Goal: Task Accomplishment & Management: Manage account settings

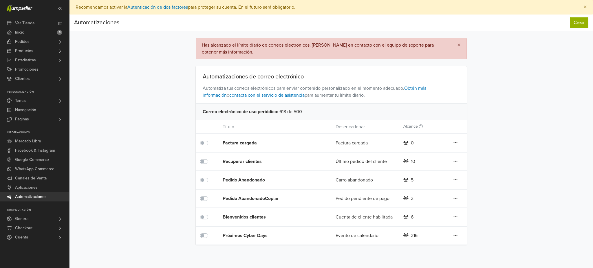
click at [210, 158] on label at bounding box center [210, 158] width 0 height 0
click at [210, 177] on label at bounding box center [210, 177] width 0 height 0
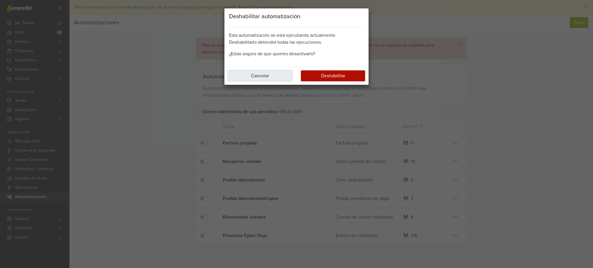
click at [257, 76] on button "Cancelar" at bounding box center [260, 75] width 64 height 11
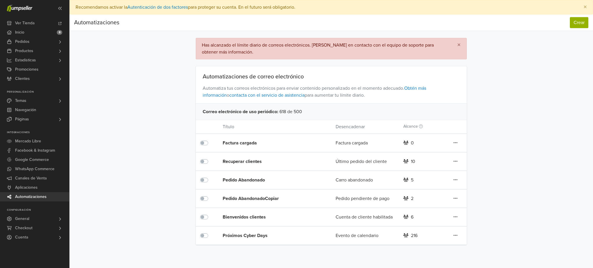
click at [210, 158] on label at bounding box center [210, 158] width 0 height 0
click at [210, 232] on label at bounding box center [210, 232] width 0 height 0
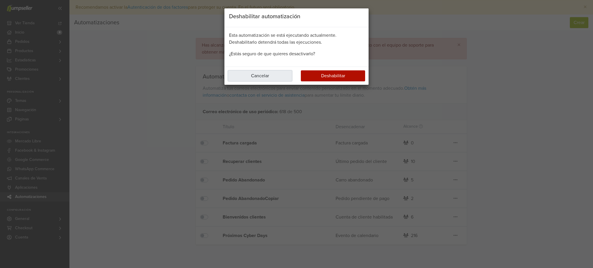
click at [256, 75] on button "Cancelar" at bounding box center [260, 75] width 64 height 11
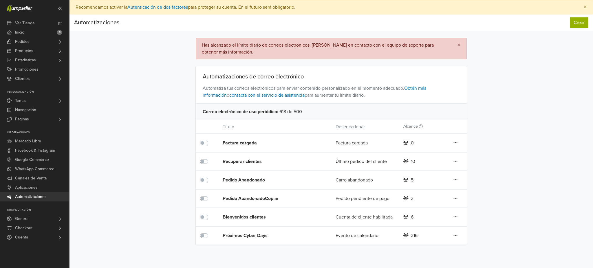
click at [240, 217] on div "Bienvenidos clientes" at bounding box center [268, 217] width 90 height 7
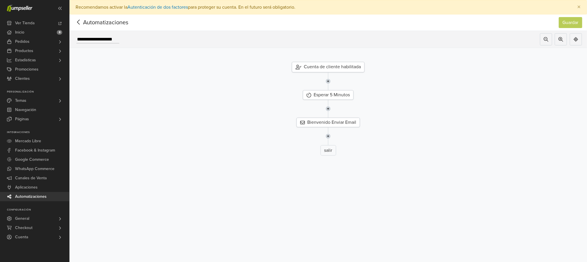
click at [76, 29] on nav "Automatizaciones Guardar Automatizaciones Guardar" at bounding box center [327, 22] width 517 height 16
click at [81, 22] on icon at bounding box center [78, 22] width 9 height 7
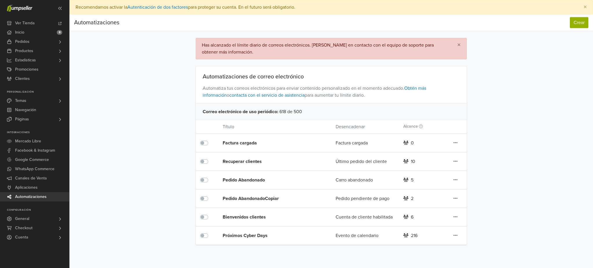
click at [235, 217] on div "Bienvenidos clientes" at bounding box center [268, 217] width 90 height 7
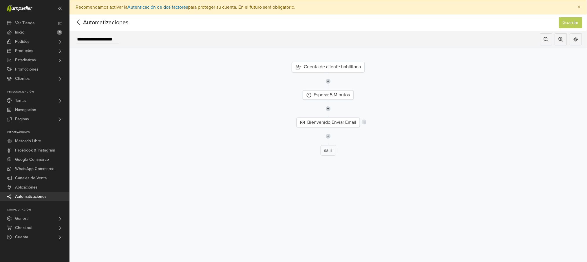
click at [323, 118] on div "Bienvenido Enviar Email" at bounding box center [327, 123] width 63 height 10
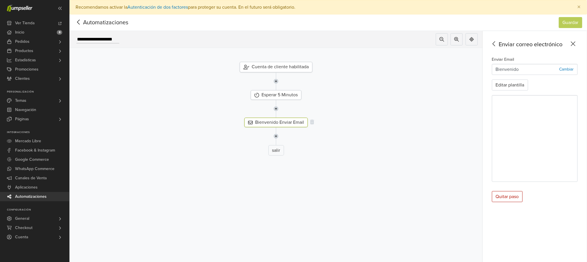
click at [293, 122] on div "Bienvenido Enviar Email" at bounding box center [275, 123] width 63 height 10
click at [516, 82] on button "Editar plantilla" at bounding box center [510, 85] width 36 height 11
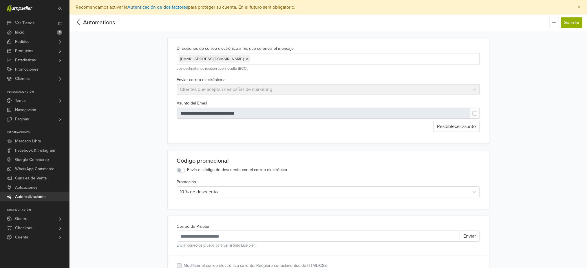
click at [187, 171] on label "Envía el código de descuento con el correo electrónico" at bounding box center [237, 170] width 100 height 6
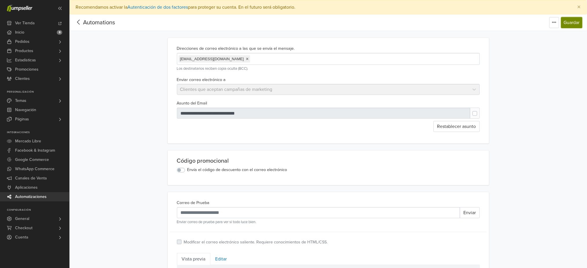
click at [568, 21] on button "Guardar" at bounding box center [571, 22] width 21 height 11
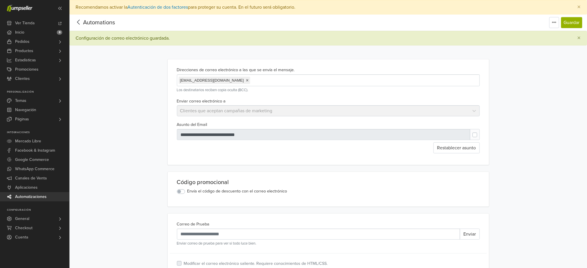
click at [78, 28] on div "Automations" at bounding box center [94, 23] width 41 height 12
click at [79, 22] on icon at bounding box center [78, 22] width 9 height 7
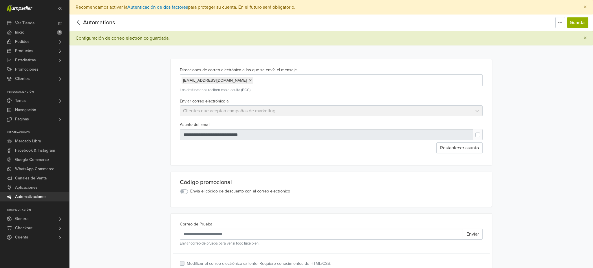
click at [79, 22] on main "**********" at bounding box center [330, 268] width 523 height 537
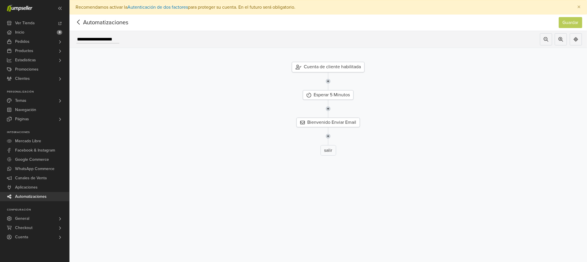
click at [79, 22] on icon at bounding box center [78, 22] width 9 height 7
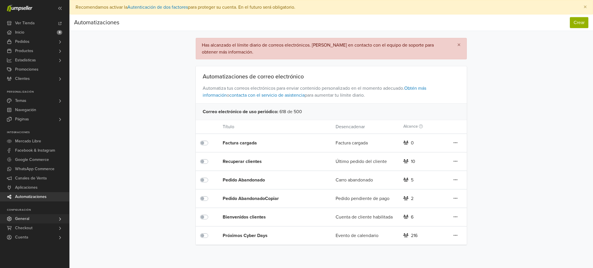
click at [19, 223] on span "General" at bounding box center [22, 218] width 14 height 9
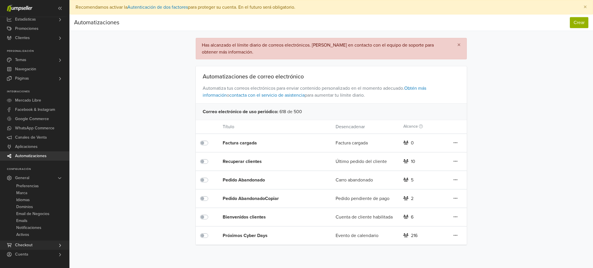
click at [26, 242] on span "Checkout" at bounding box center [23, 245] width 17 height 9
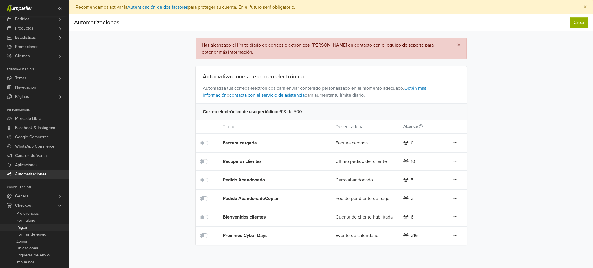
click at [25, 227] on span "Pagos" at bounding box center [21, 227] width 11 height 7
